Goal: Download file/media

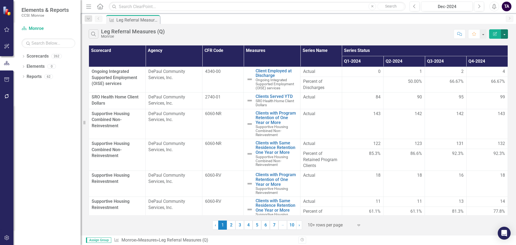
click at [505, 33] on button "button" at bounding box center [504, 33] width 7 height 9
click at [492, 61] on link "Excel Export to Excel" at bounding box center [487, 65] width 42 height 10
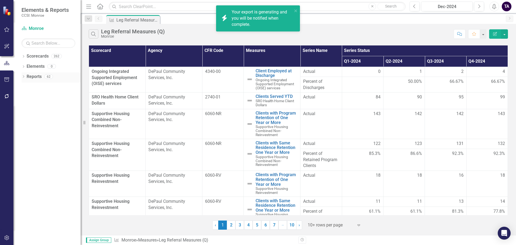
click at [23, 76] on icon "Dropdown" at bounding box center [24, 77] width 4 height 3
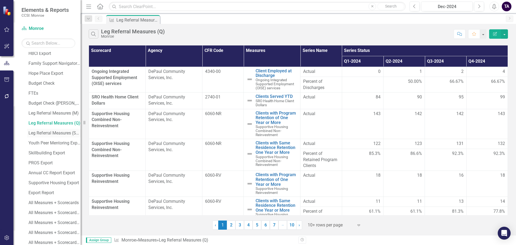
scroll to position [108, 0]
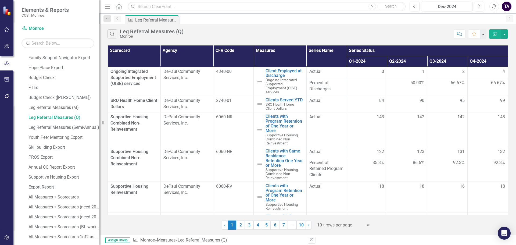
drag, startPoint x: 81, startPoint y: 122, endPoint x: 100, endPoint y: 115, distance: 20.0
click at [100, 115] on div "Resize" at bounding box center [102, 122] width 4 height 245
click at [64, 106] on div "Leg Referral Measures (M)" at bounding box center [65, 107] width 72 height 5
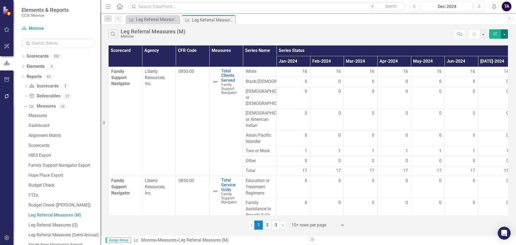
click at [507, 34] on button "button" at bounding box center [504, 33] width 7 height 9
click at [436, 26] on div "Search Leg Referral Measures (M) [PERSON_NAME] Comment Favorite Edit Report" at bounding box center [308, 32] width 416 height 17
click at [456, 7] on div "Dec-2024" at bounding box center [447, 6] width 48 height 6
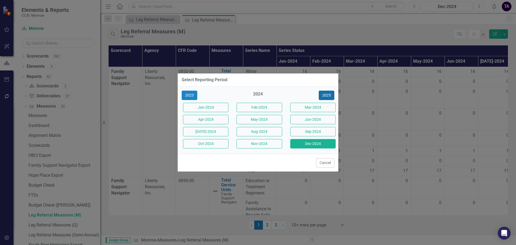
click at [326, 91] on button "2025" at bounding box center [327, 95] width 16 height 9
click at [317, 142] on button "Dec-2025" at bounding box center [312, 143] width 45 height 9
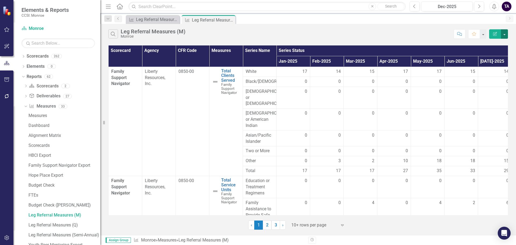
click at [504, 36] on button "button" at bounding box center [504, 33] width 7 height 9
click at [485, 63] on link "Excel Export to Excel" at bounding box center [487, 65] width 42 height 10
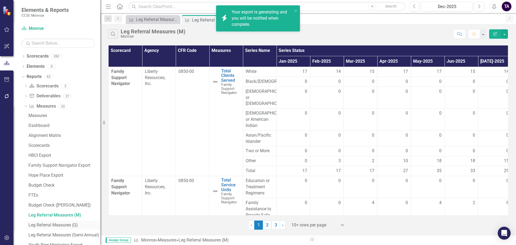
click at [62, 223] on div "Leg Referral Measures (Q)" at bounding box center [65, 225] width 72 height 5
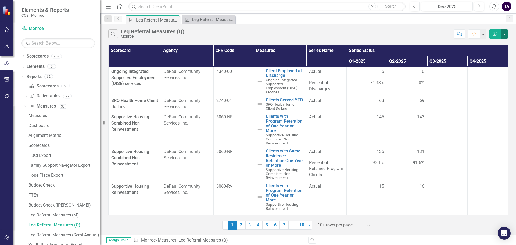
click at [505, 34] on button "button" at bounding box center [504, 33] width 7 height 9
click at [484, 66] on link "Excel Export to Excel" at bounding box center [487, 65] width 42 height 10
click at [82, 231] on link "Leg Referral Measures (Semi-Annual)" at bounding box center [63, 235] width 73 height 9
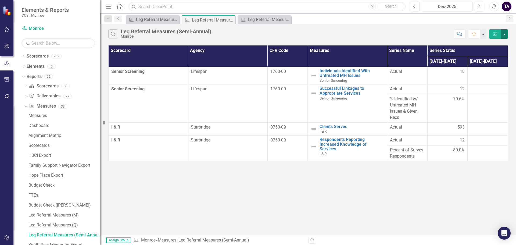
click at [505, 34] on button "button" at bounding box center [504, 33] width 7 height 9
click at [493, 62] on link "Excel Export to Excel" at bounding box center [487, 65] width 42 height 10
click at [67, 222] on link "Leg Referral Measures (Q)" at bounding box center [63, 225] width 73 height 9
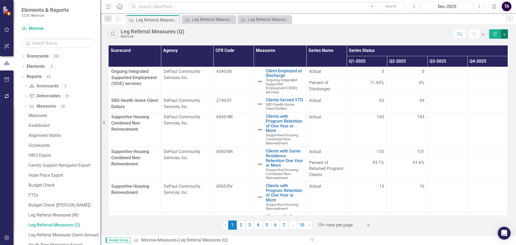
click at [505, 35] on button "button" at bounding box center [504, 33] width 7 height 9
click at [495, 63] on link "Excel Export to Excel" at bounding box center [487, 65] width 42 height 10
click at [261, 21] on div "Leg Referral Measures (M)" at bounding box center [266, 19] width 36 height 7
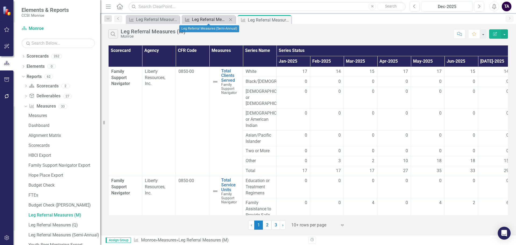
click at [201, 18] on div "Leg Referral Measures (Semi-Annual)" at bounding box center [210, 19] width 36 height 7
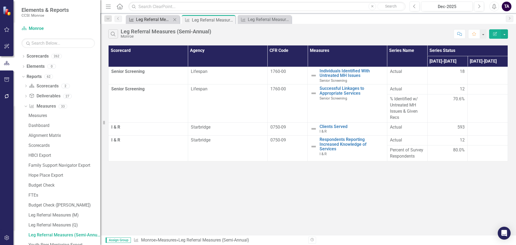
click at [146, 16] on div "Measure Leg Referral Measures (Q) Close" at bounding box center [153, 19] width 54 height 9
click at [150, 21] on div "Leg Referral Measures (Q)" at bounding box center [154, 19] width 36 height 7
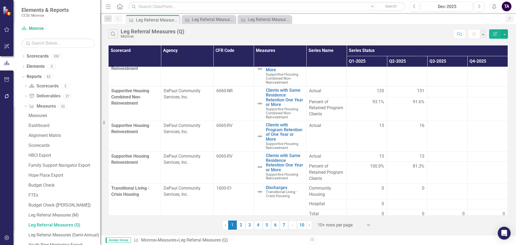
scroll to position [65, 0]
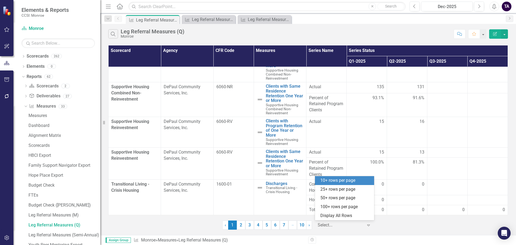
click at [370, 224] on icon "Expand" at bounding box center [368, 225] width 5 height 4
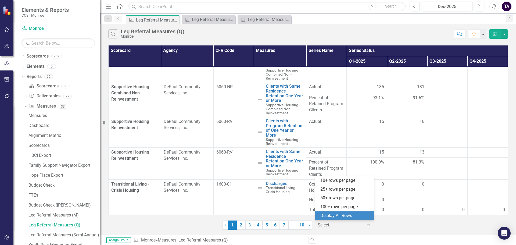
click at [345, 217] on div "Display All Rows" at bounding box center [346, 216] width 51 height 6
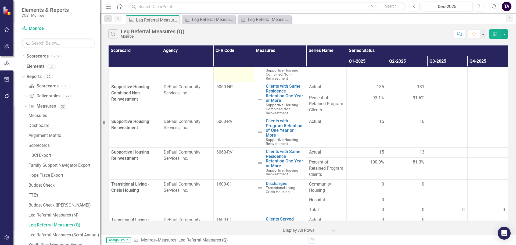
scroll to position [0, 0]
